Goal: Task Accomplishment & Management: Use online tool/utility

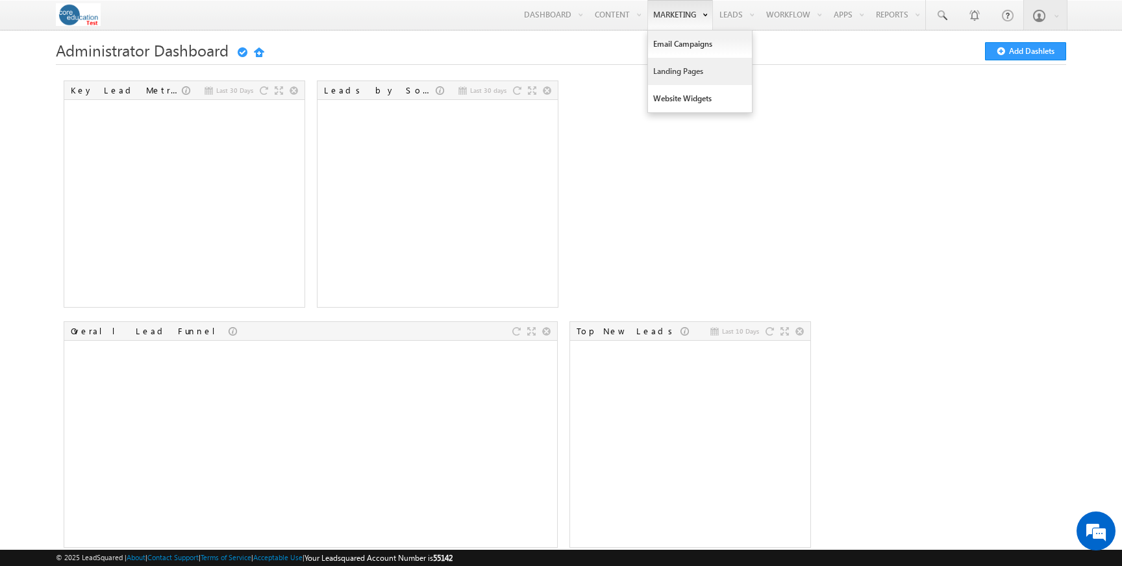
click at [668, 68] on link "Landing Pages" at bounding box center [700, 71] width 104 height 27
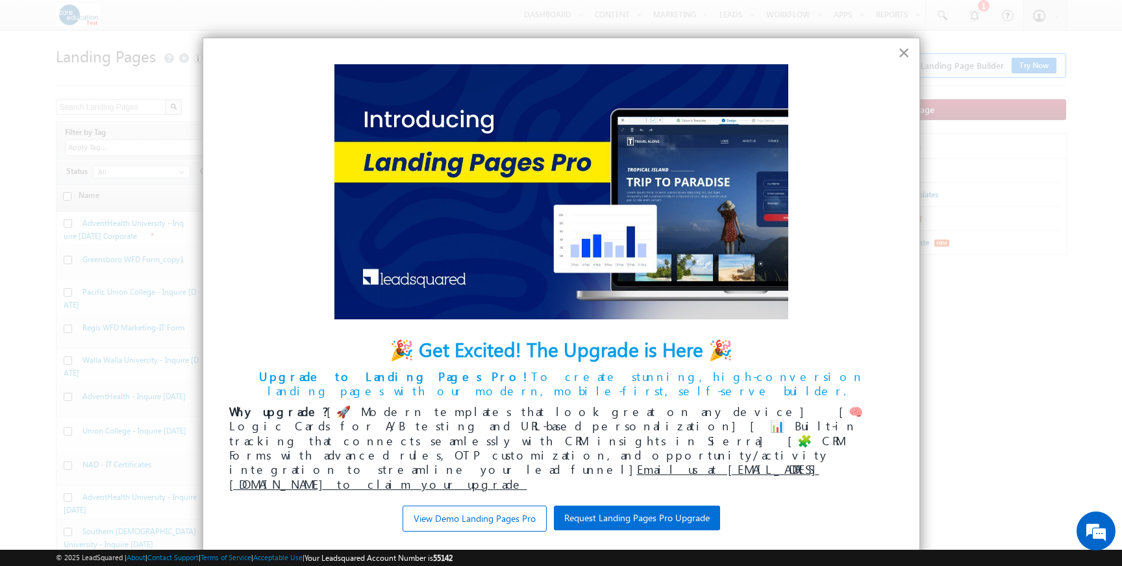
click at [905, 53] on button "×" at bounding box center [904, 52] width 12 height 21
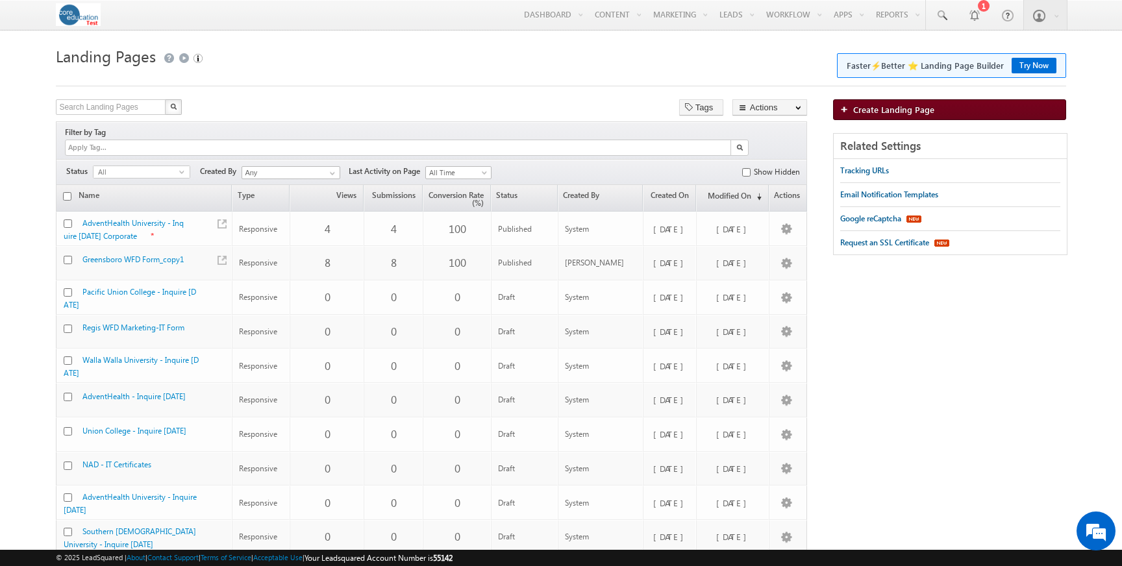
click at [883, 109] on span "Create Landing Page" at bounding box center [893, 109] width 81 height 11
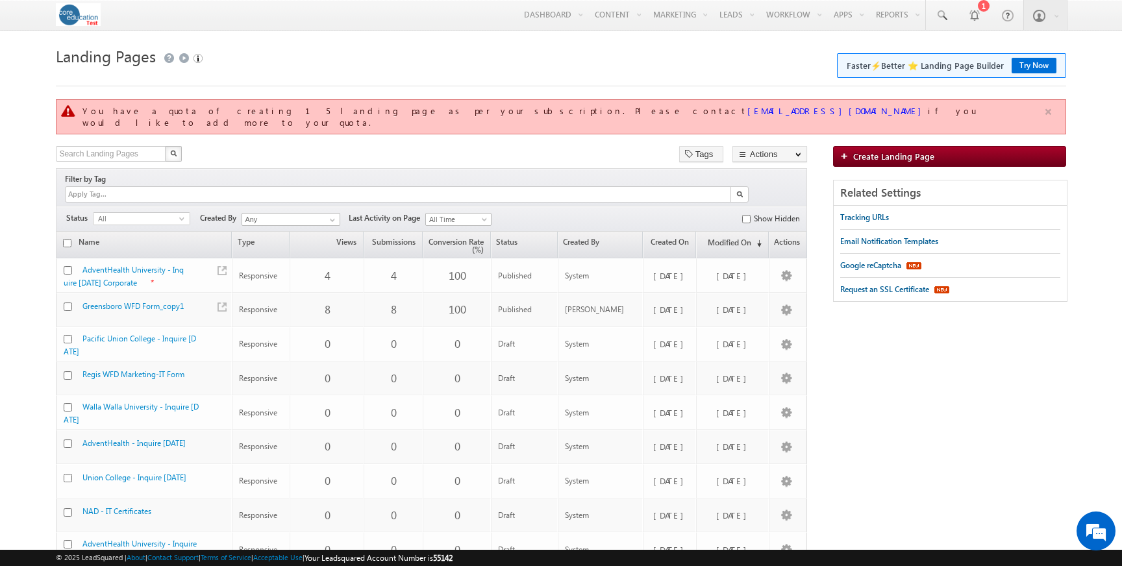
click at [1047, 111] on button "button" at bounding box center [1048, 112] width 16 height 16
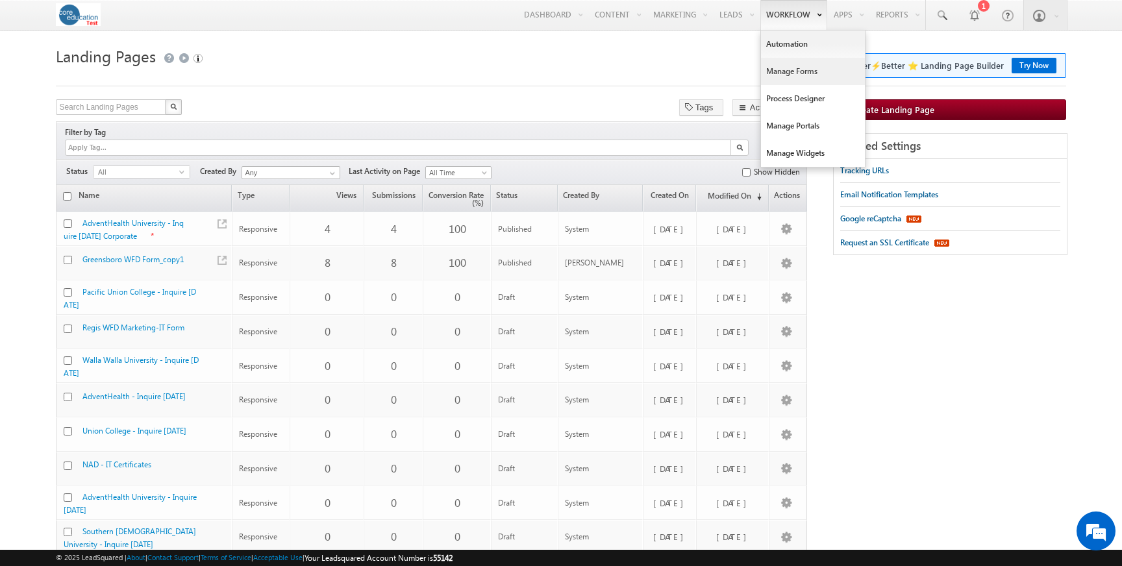
click at [787, 73] on link "Manage Forms" at bounding box center [813, 71] width 104 height 27
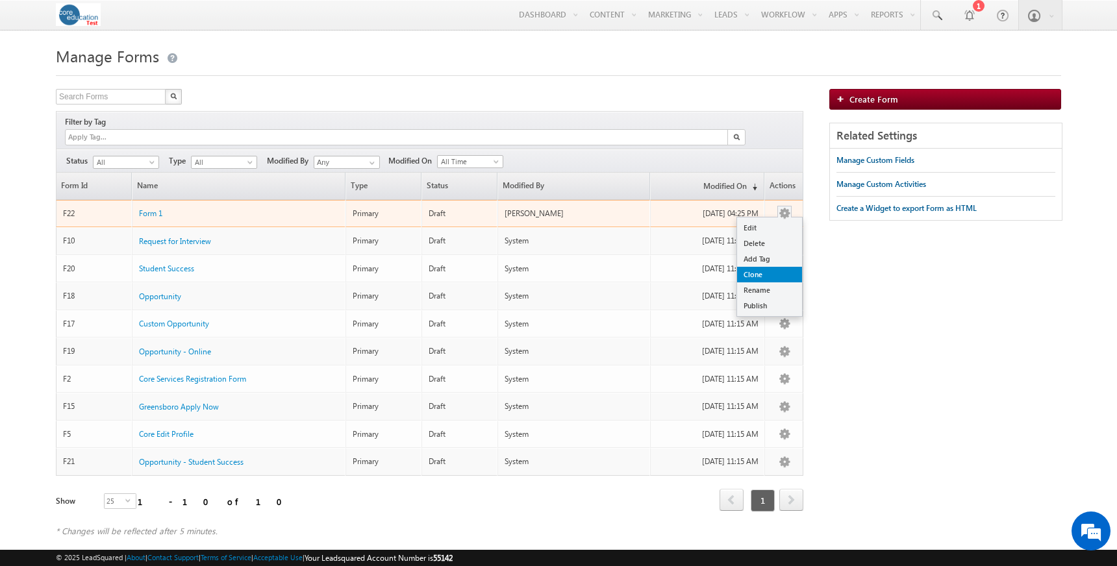
click at [773, 267] on link "Clone" at bounding box center [769, 275] width 65 height 16
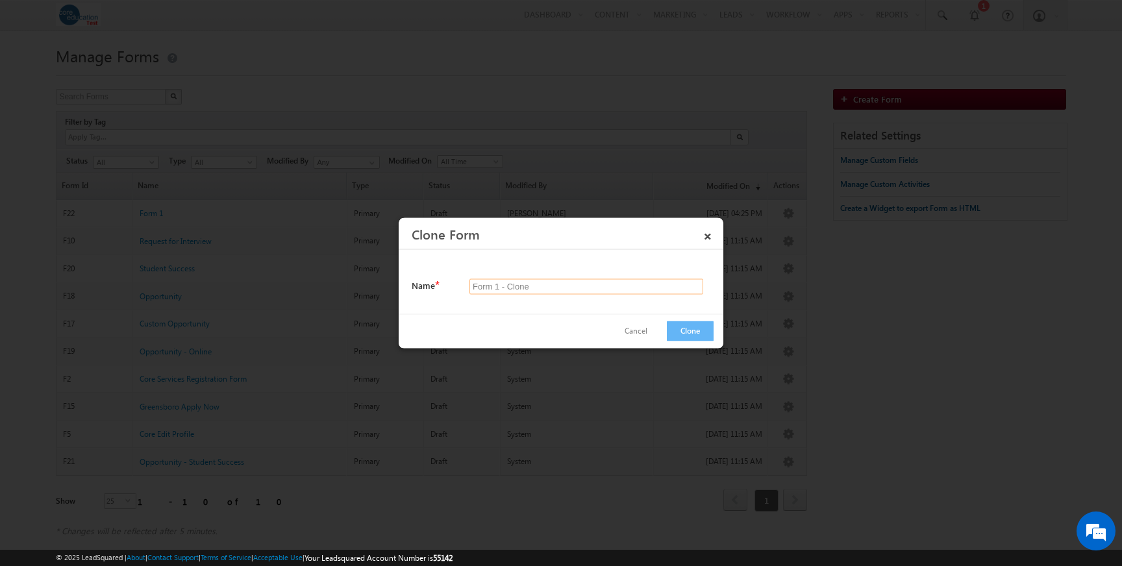
drag, startPoint x: 531, startPoint y: 286, endPoint x: 436, endPoint y: 284, distance: 94.8
click at [436, 284] on div "Name * Form 1 - Clone" at bounding box center [563, 287] width 302 height 16
click at [539, 290] on input "Student Success (Sara's Version)" at bounding box center [587, 287] width 234 height 16
type input "Student Success Survey (Sara's Version)"
click at [687, 327] on button "Clone" at bounding box center [690, 331] width 47 height 20
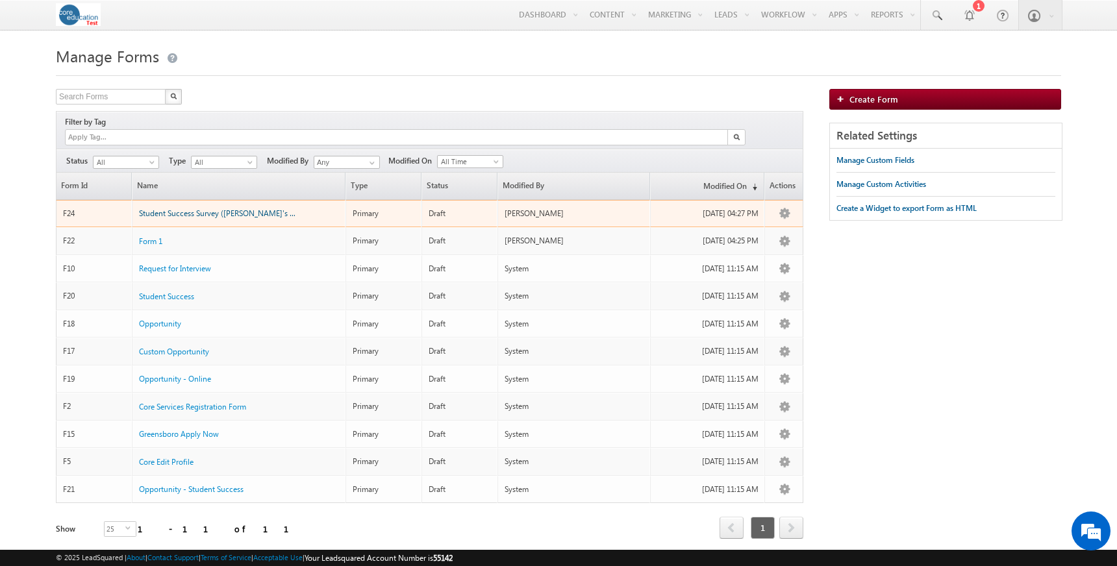
click at [240, 208] on span "Student Success Survey (Sara's Version)" at bounding box center [228, 213] width 179 height 10
